Goal: Check status

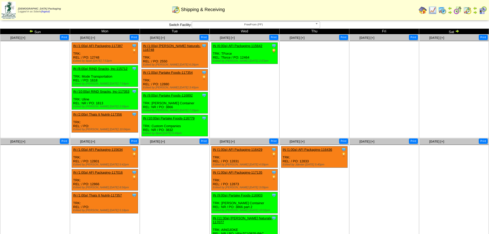
click at [31, 30] on img at bounding box center [31, 31] width 4 height 4
